Goal: Check status: Check status

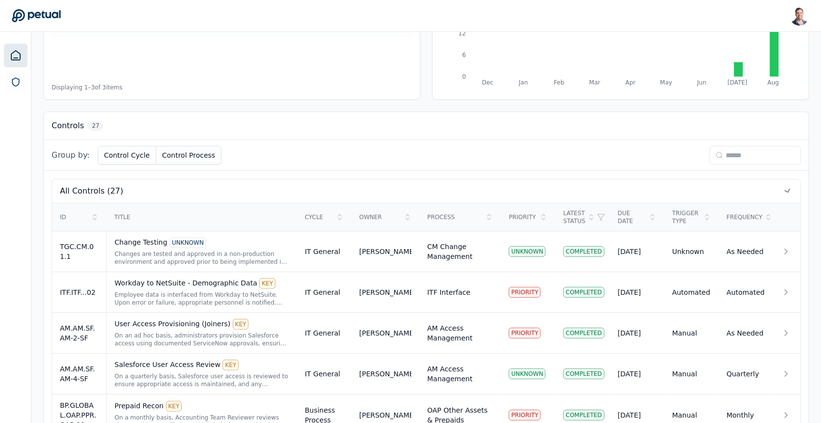
scroll to position [248, 0]
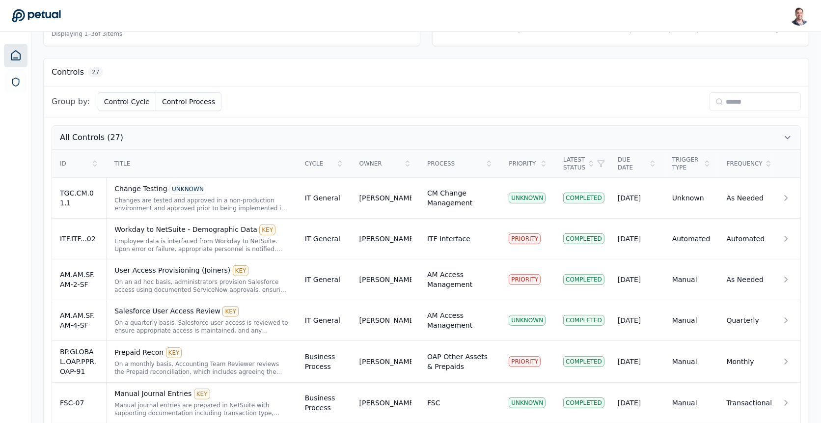
click at [767, 128] on button "All Controls (27)" at bounding box center [426, 138] width 748 height 24
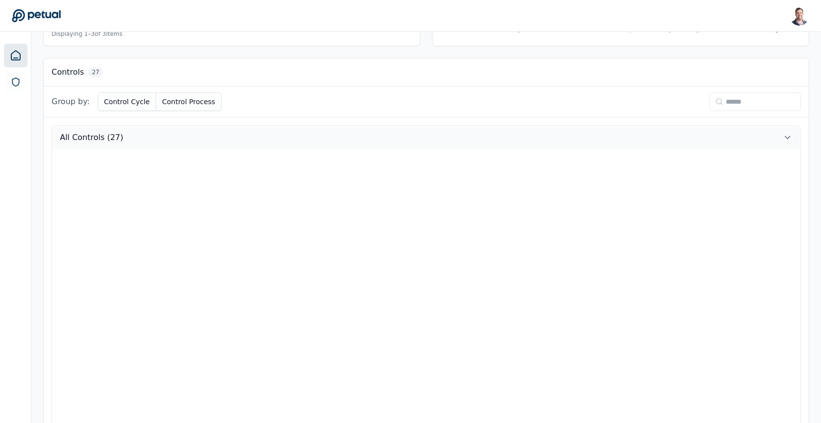
scroll to position [0, 0]
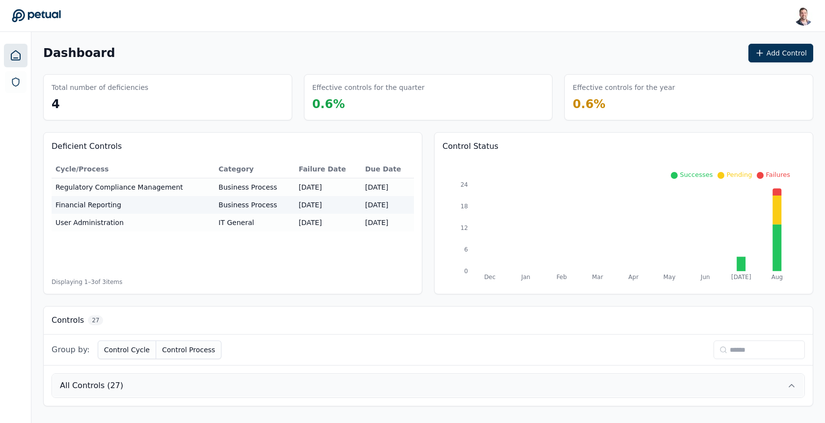
click at [798, 384] on button "All Controls (27)" at bounding box center [428, 386] width 752 height 24
click at [745, 347] on input at bounding box center [755, 349] width 91 height 19
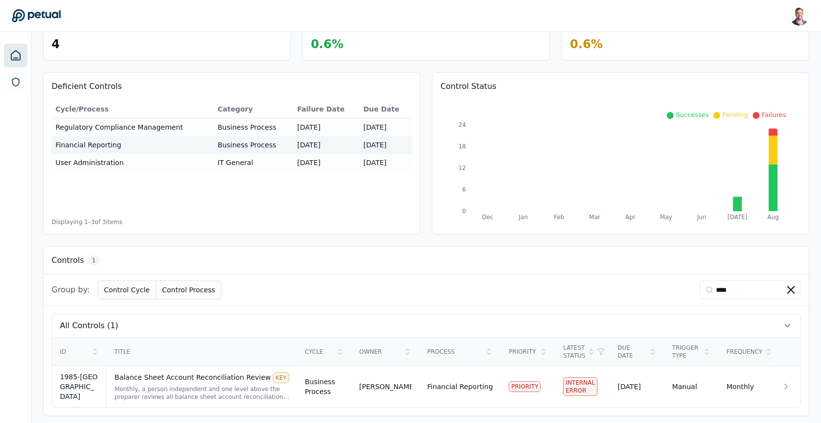
click at [740, 297] on div "Group by: Control Cycle Control Process ****" at bounding box center [426, 289] width 765 height 31
click at [740, 289] on input "****" at bounding box center [750, 289] width 101 height 19
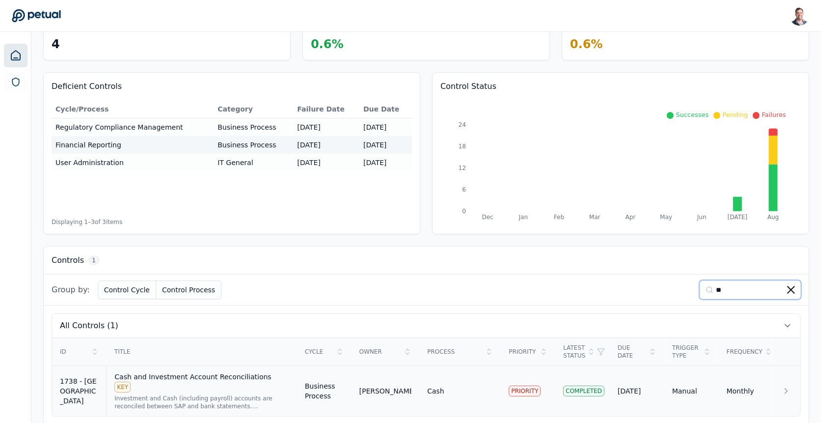
type input "**"
click at [197, 394] on div "Investment and Cash (including payroll) accounts are reconciled between SAP and…" at bounding box center [201, 402] width 174 height 16
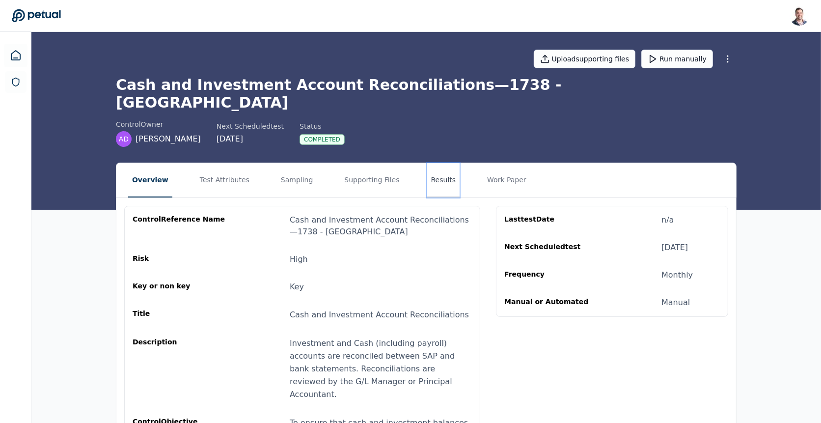
click at [436, 163] on button "Results" at bounding box center [443, 180] width 33 height 34
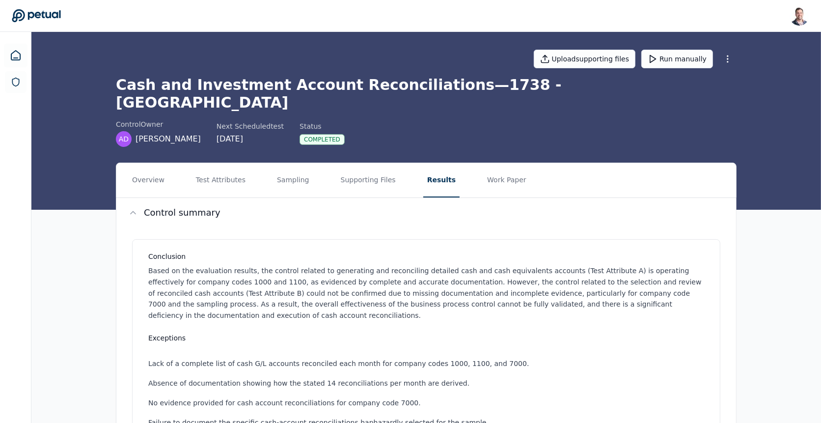
click at [309, 167] on nav "Overview Test Attributes Sampling Supporting Files Results Work Paper" at bounding box center [426, 180] width 620 height 34
click at [302, 167] on button "Sampling" at bounding box center [293, 180] width 40 height 34
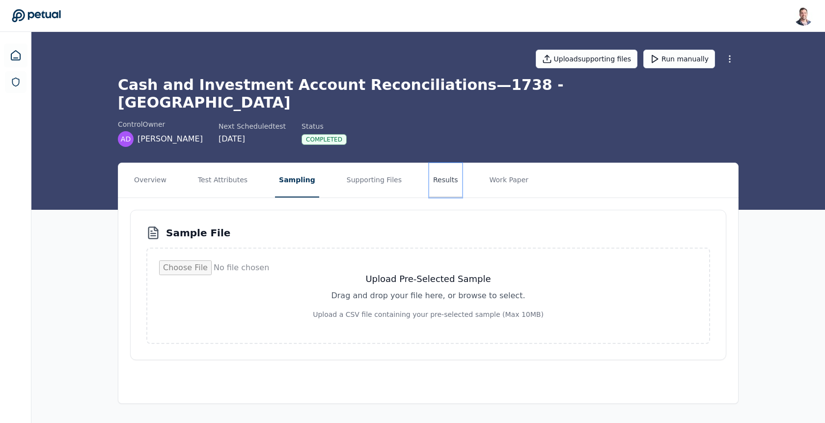
click at [448, 164] on button "Results" at bounding box center [445, 180] width 33 height 34
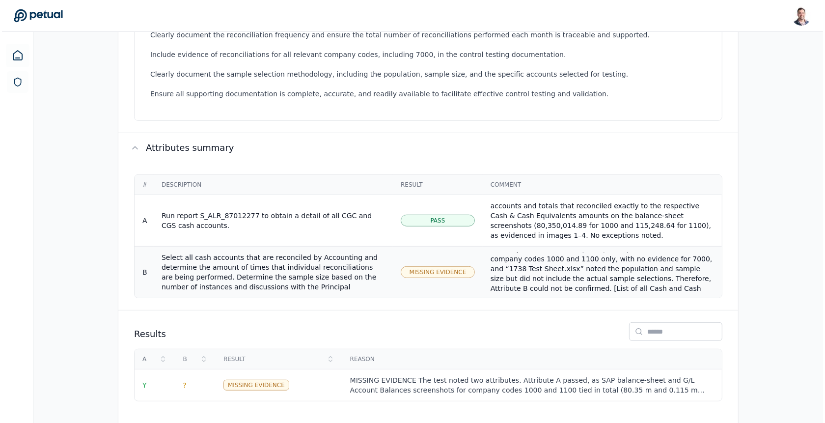
scroll to position [79, 0]
click at [526, 375] on div "MISSING EVIDENCE The test noted two attributes. Attribute A passed, as SAP bala…" at bounding box center [530, 385] width 364 height 20
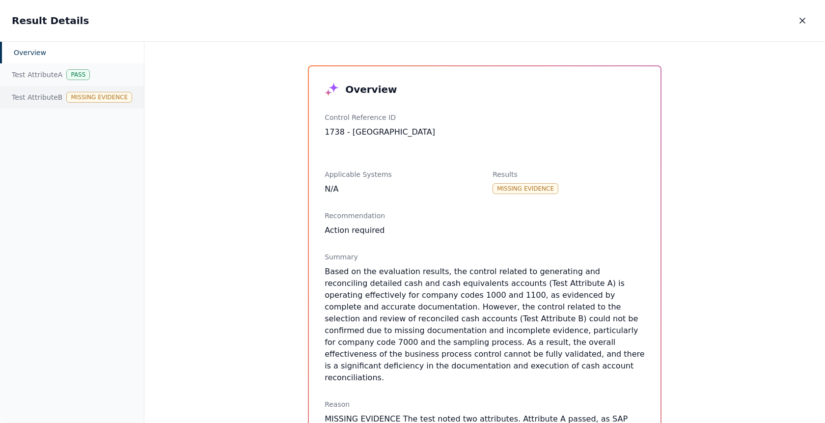
click at [68, 102] on div "Test Attribute B Missing Evidence" at bounding box center [72, 97] width 144 height 23
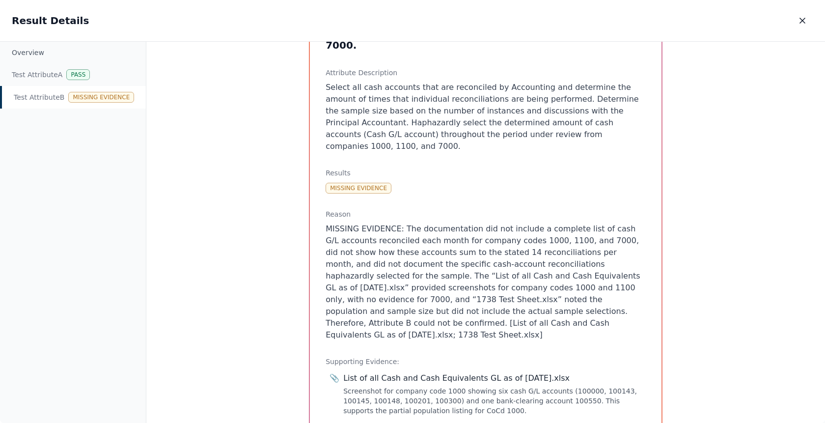
scroll to position [164, 0]
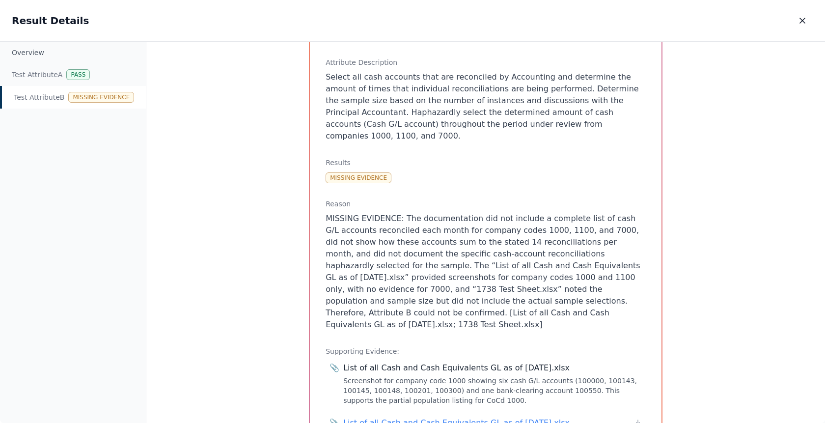
drag, startPoint x: 574, startPoint y: 272, endPoint x: 535, endPoint y: 230, distance: 57.3
click at [535, 230] on p "MISSING EVIDENCE: The documentation did not include a complete list of cash G/L…" at bounding box center [486, 272] width 320 height 118
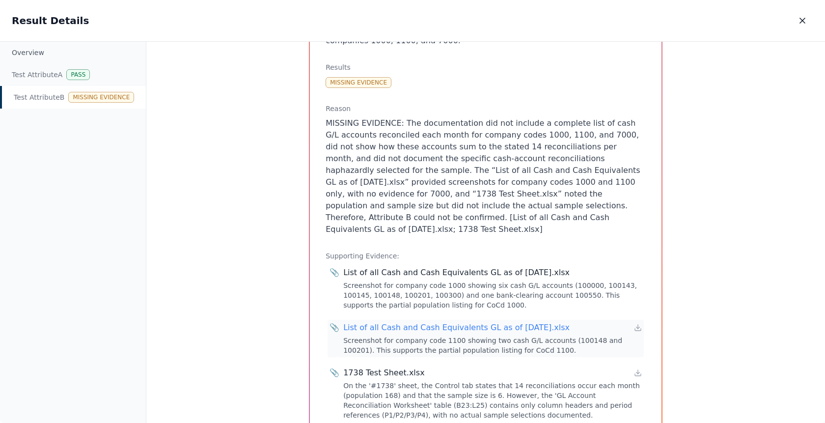
scroll to position [260, 0]
click at [635, 368] on icon at bounding box center [638, 372] width 8 height 8
click at [27, 101] on div "Test Attribute B Missing Evidence" at bounding box center [73, 97] width 146 height 23
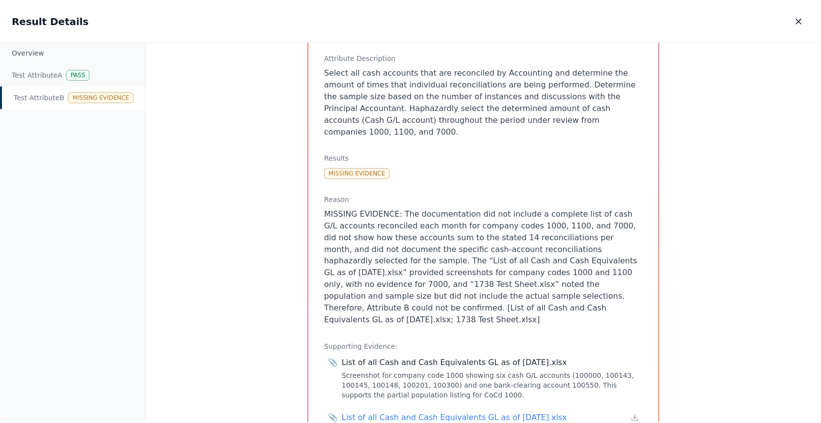
scroll to position [22, 0]
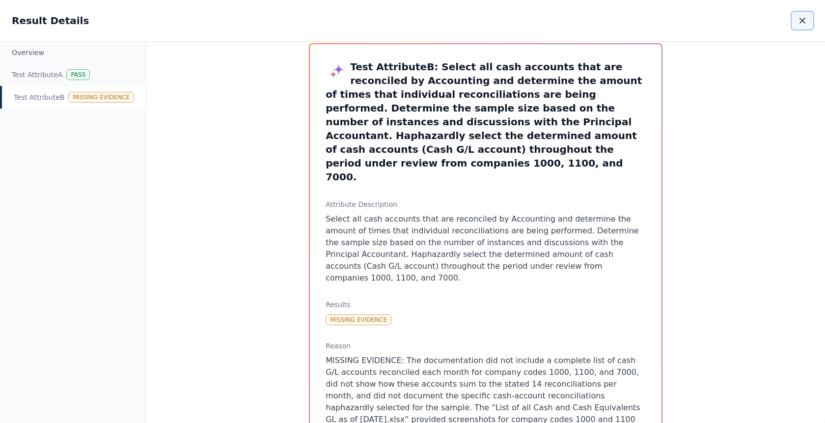
click at [803, 17] on icon "button" at bounding box center [802, 21] width 10 height 10
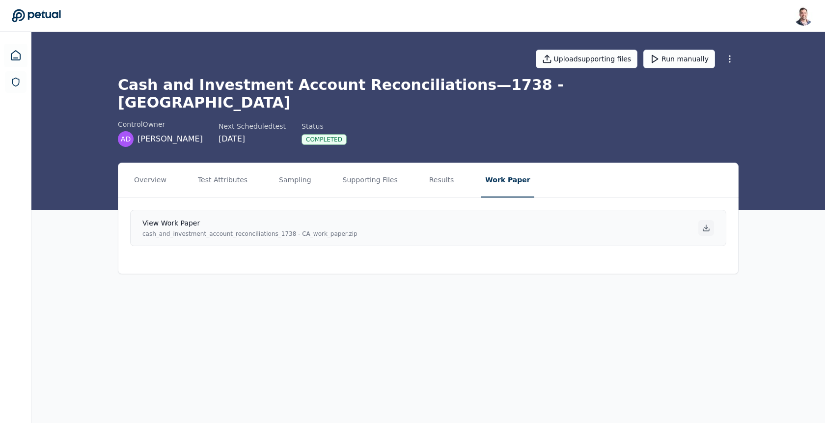
click at [706, 224] on icon at bounding box center [706, 228] width 8 height 8
click at [489, 334] on main "Upload supporting files Run manually Cash and Investment Account Reconciliation…" at bounding box center [428, 227] width 794 height 391
click at [17, 53] on icon at bounding box center [16, 56] width 12 height 12
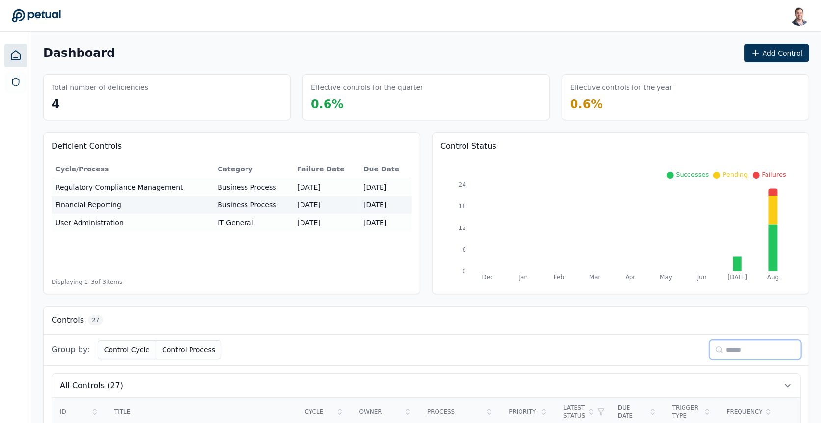
click at [760, 344] on input at bounding box center [755, 349] width 91 height 19
type input "****"
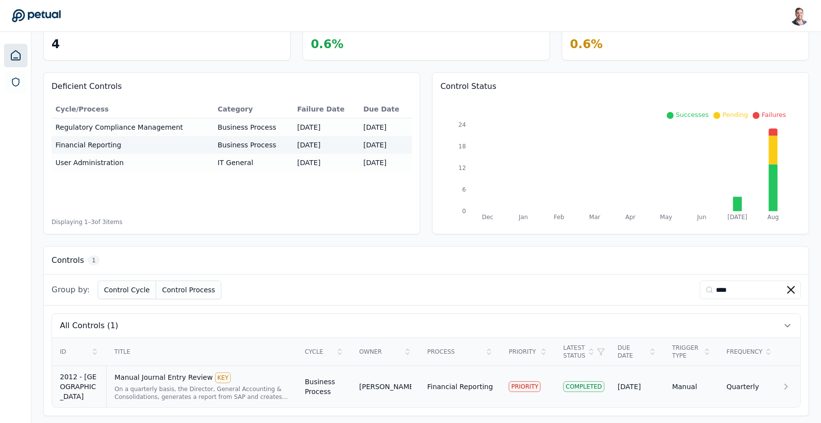
click at [169, 375] on div "Manual Journal Entry Review KEY" at bounding box center [201, 377] width 174 height 11
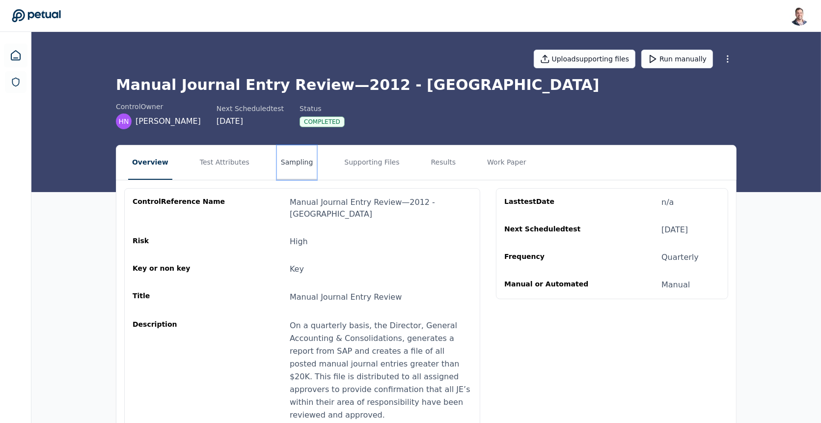
click at [294, 157] on button "Sampling" at bounding box center [297, 162] width 40 height 34
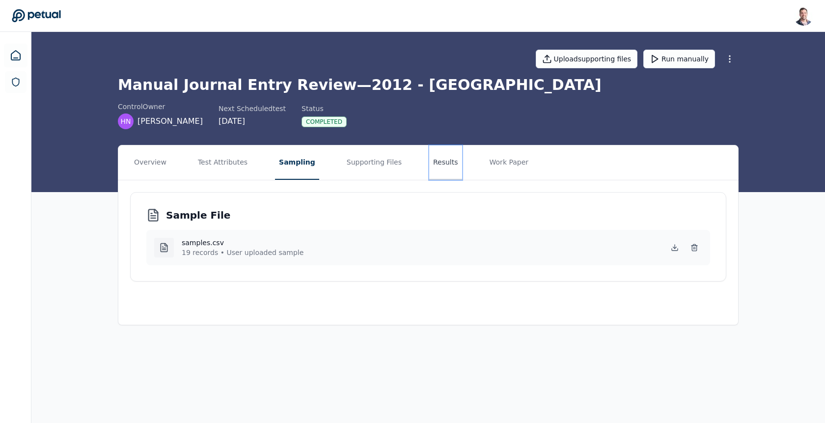
click at [429, 163] on button "Results" at bounding box center [445, 162] width 33 height 34
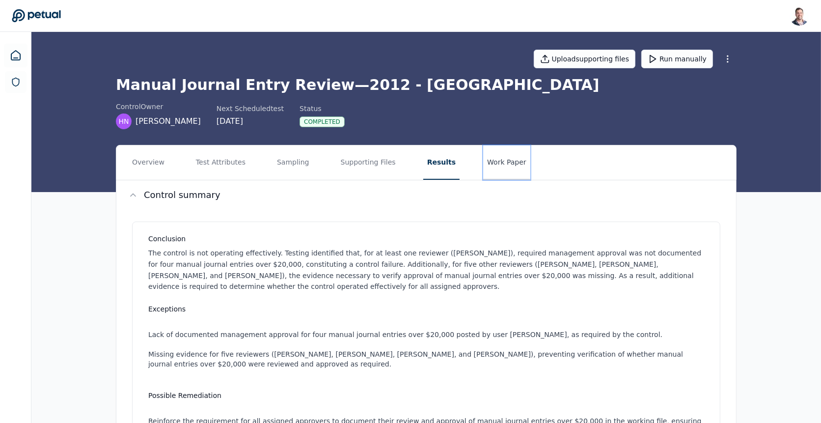
click at [510, 161] on button "Work Paper" at bounding box center [506, 162] width 47 height 34
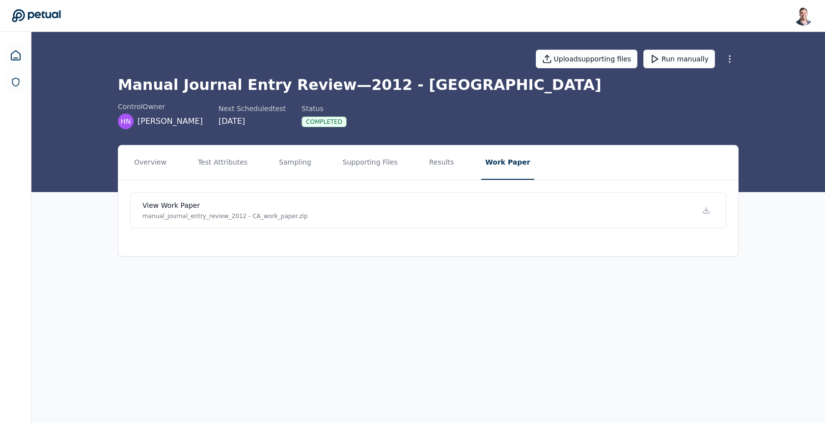
click at [449, 164] on nav "Overview Test Attributes Sampling Supporting Files Results Work Paper" at bounding box center [428, 162] width 620 height 34
click at [442, 163] on button "Results" at bounding box center [441, 162] width 33 height 34
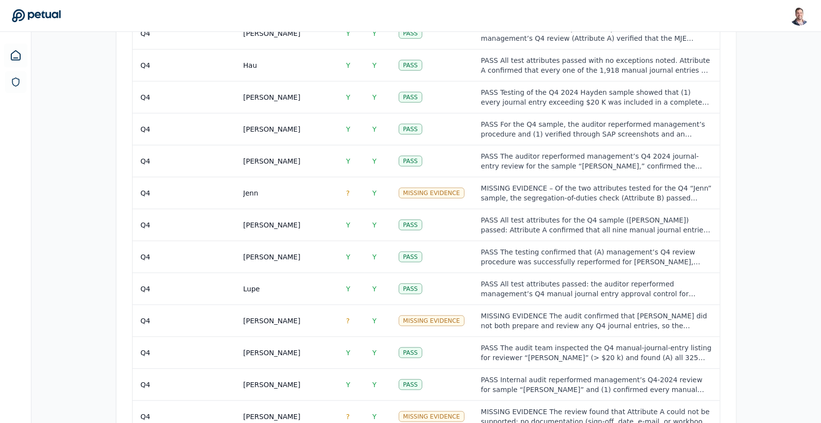
scroll to position [945, 0]
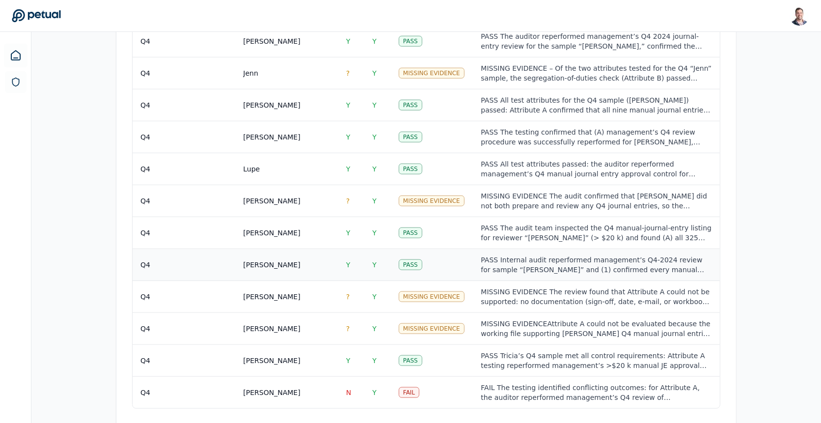
click at [304, 249] on td "[PERSON_NAME]" at bounding box center [286, 265] width 103 height 32
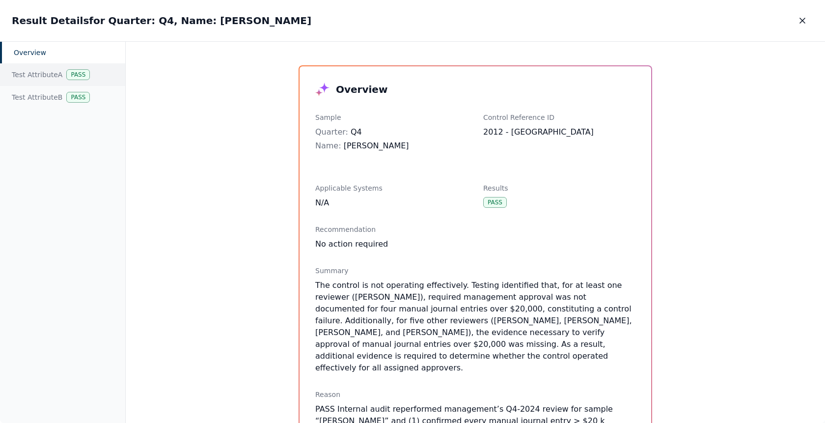
click at [64, 78] on div "Test Attribute A Pass" at bounding box center [62, 74] width 125 height 23
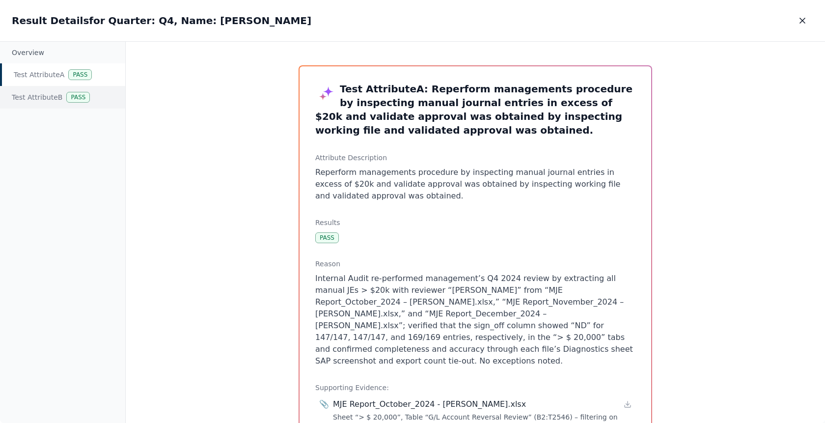
click at [49, 95] on div "Test Attribute B Pass" at bounding box center [62, 97] width 125 height 23
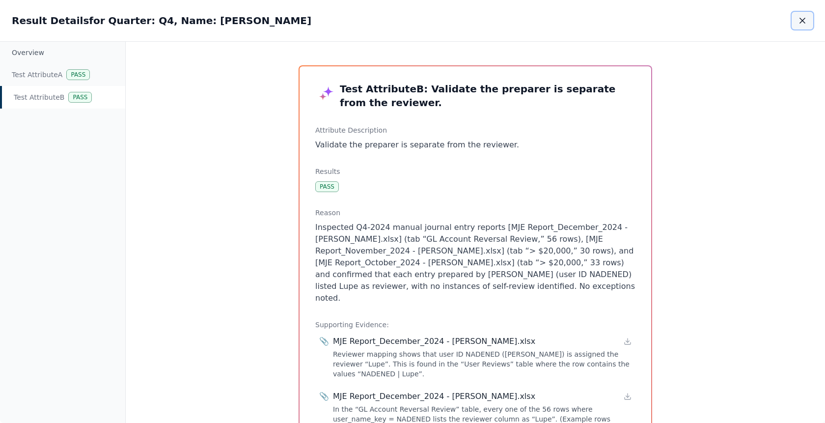
click at [806, 23] on icon "button" at bounding box center [802, 21] width 10 height 10
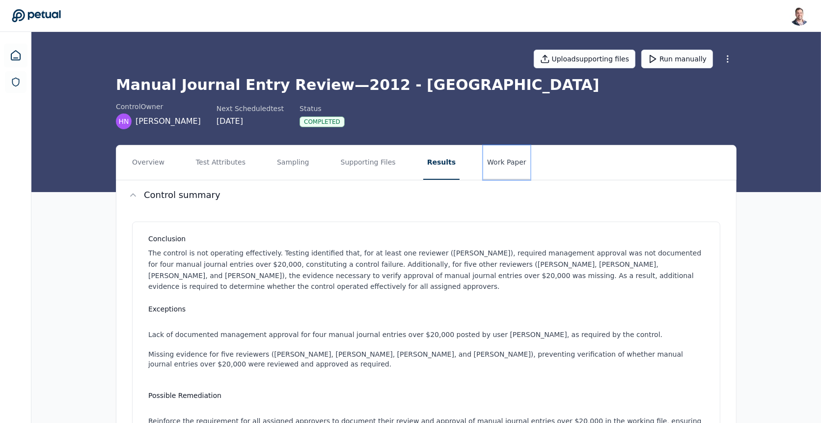
click at [488, 149] on button "Work Paper" at bounding box center [506, 162] width 47 height 34
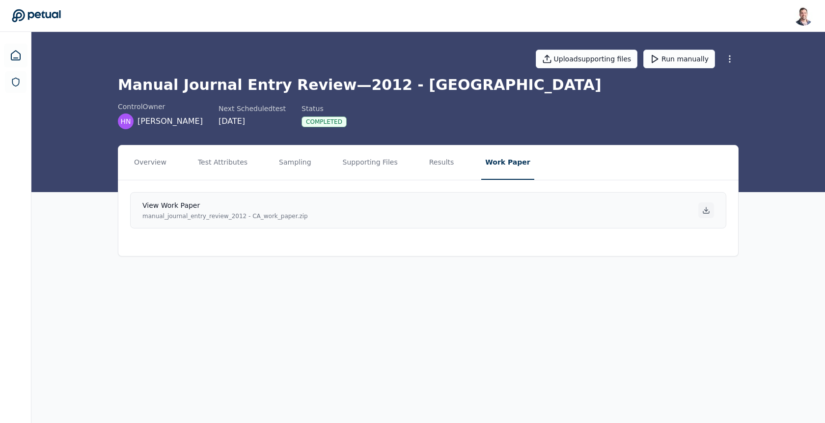
click at [706, 209] on icon at bounding box center [706, 209] width 0 height 4
click at [283, 161] on button "Sampling" at bounding box center [295, 162] width 40 height 34
